Goal: Register for event/course

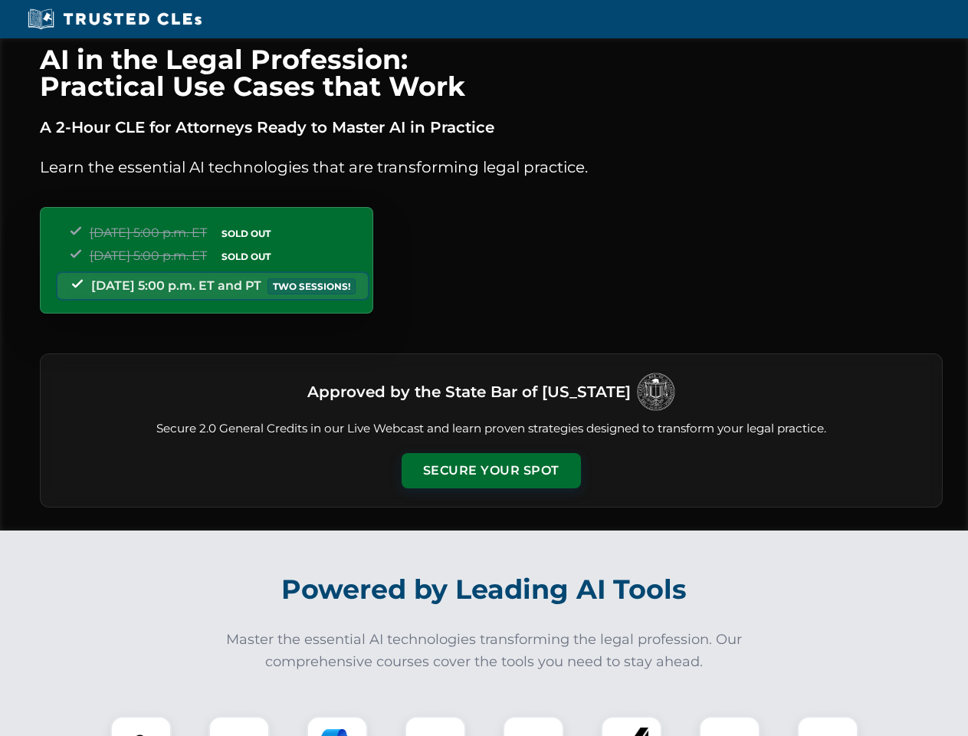
click at [490, 471] on button "Secure Your Spot" at bounding box center [491, 470] width 179 height 35
click at [141, 726] on img at bounding box center [141, 746] width 44 height 44
